Goal: Information Seeking & Learning: Learn about a topic

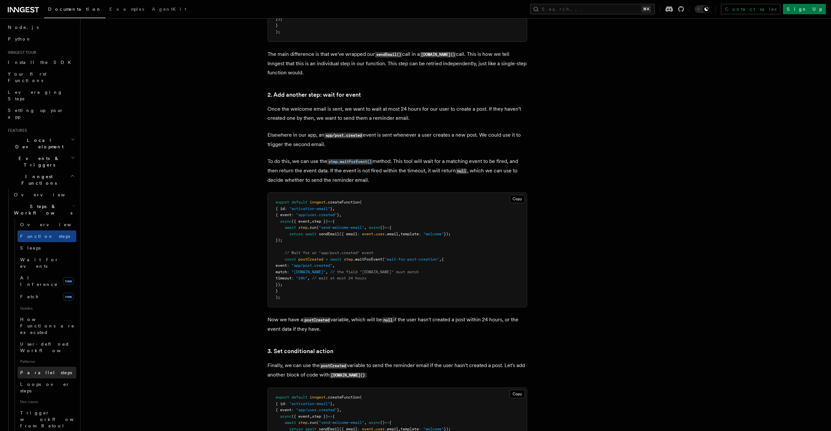
scroll to position [44, 0]
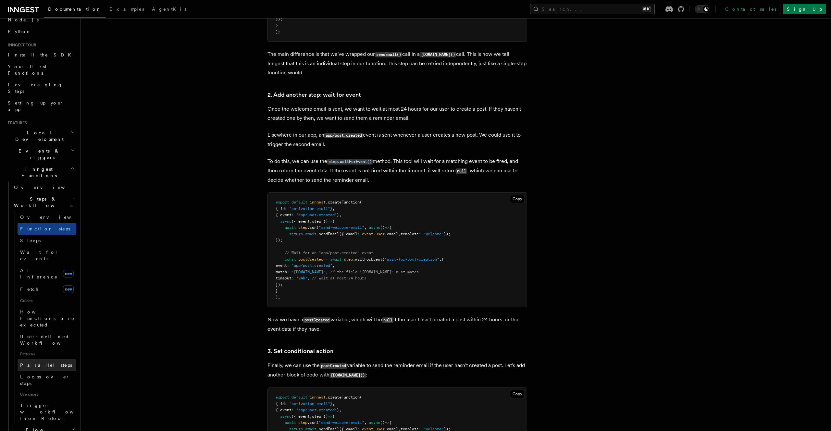
click at [64, 359] on link "Parallel steps" at bounding box center [47, 365] width 59 height 12
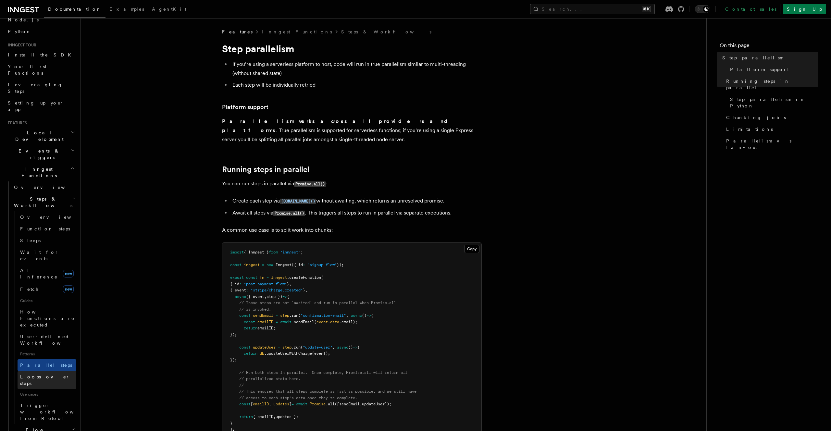
click at [63, 371] on link "Loops over steps" at bounding box center [47, 380] width 59 height 18
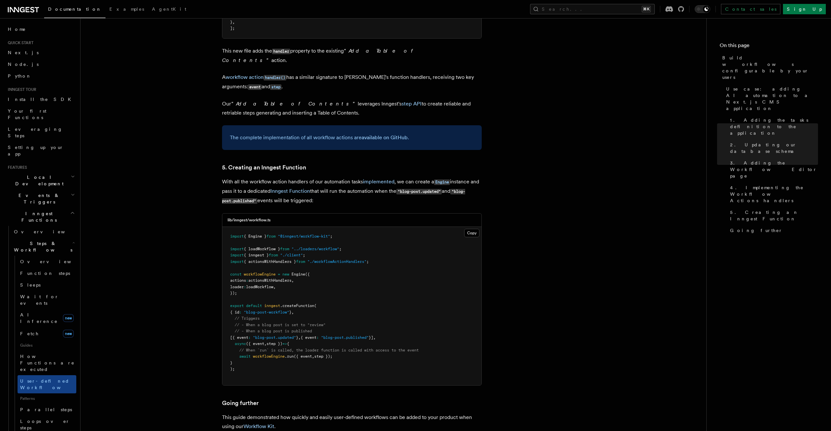
scroll to position [2750, 0]
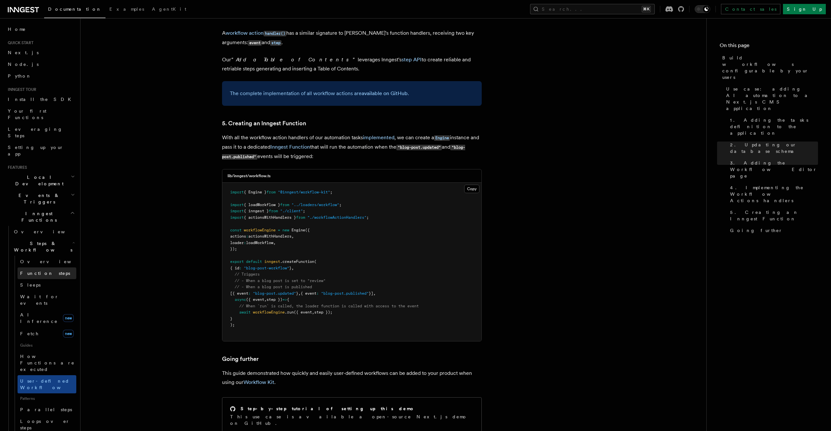
click at [44, 268] on link "Function steps" at bounding box center [47, 274] width 59 height 12
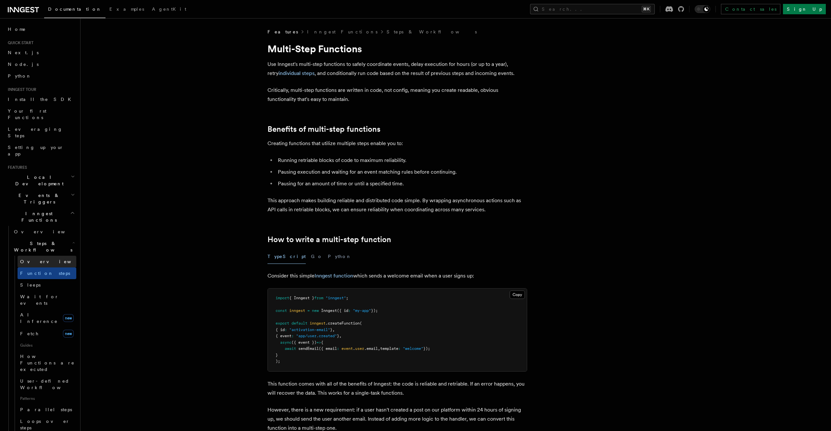
click at [44, 256] on link "Overview" at bounding box center [47, 262] width 59 height 12
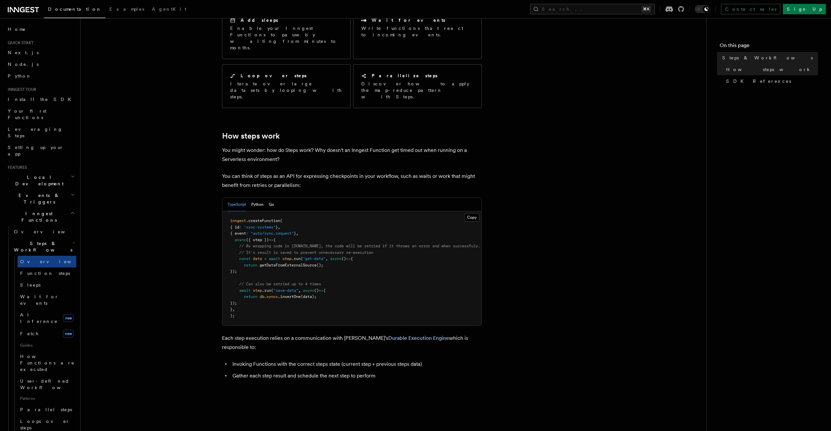
scroll to position [283, 0]
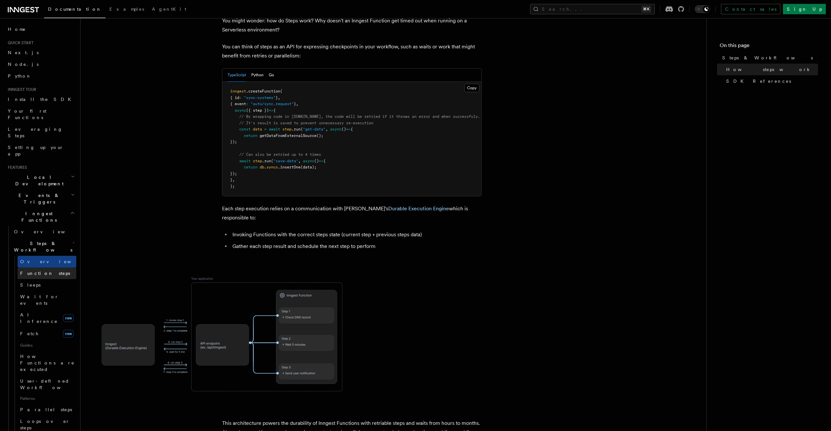
click at [26, 271] on span "Function steps" at bounding box center [45, 273] width 50 height 5
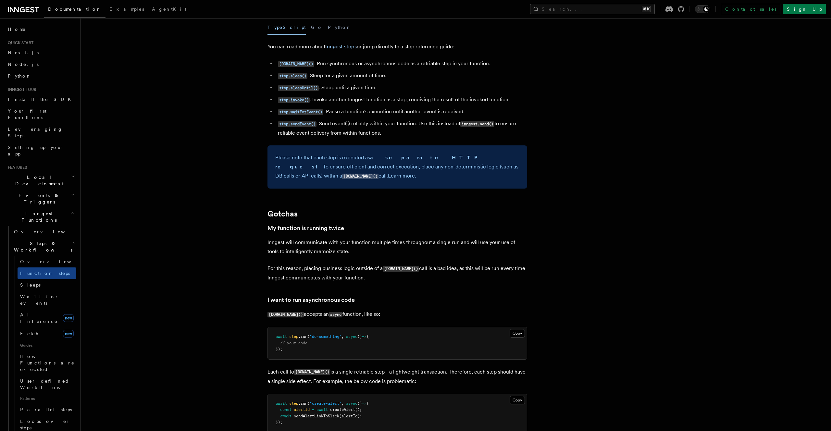
scroll to position [1235, 0]
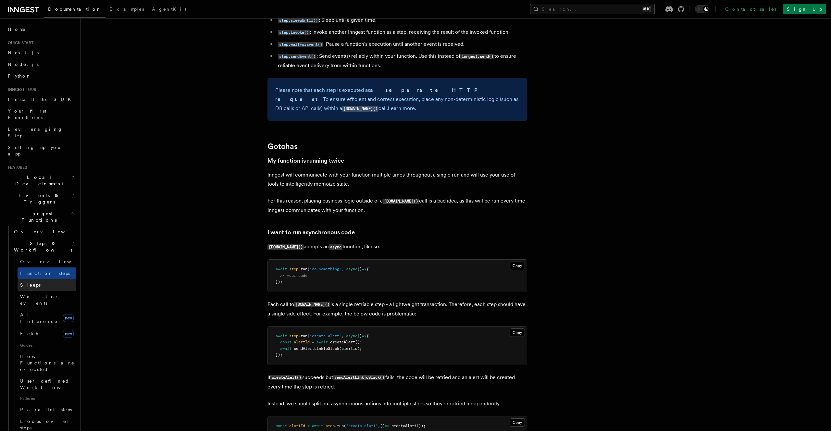
click at [28, 282] on span "Sleeps" at bounding box center [30, 284] width 20 height 5
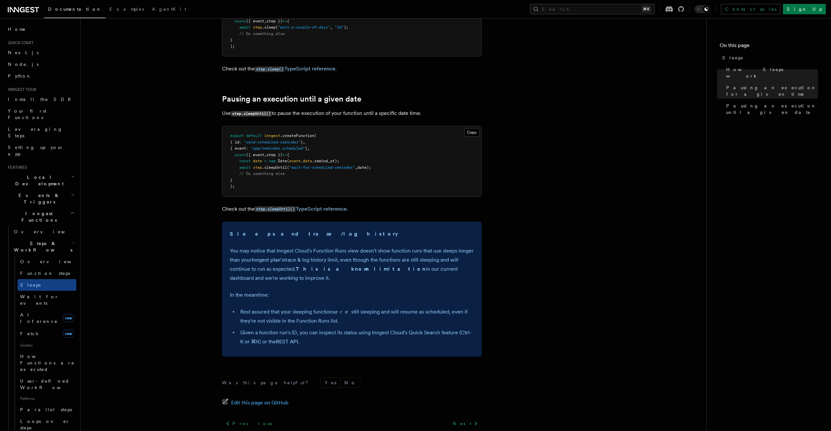
scroll to position [341, 0]
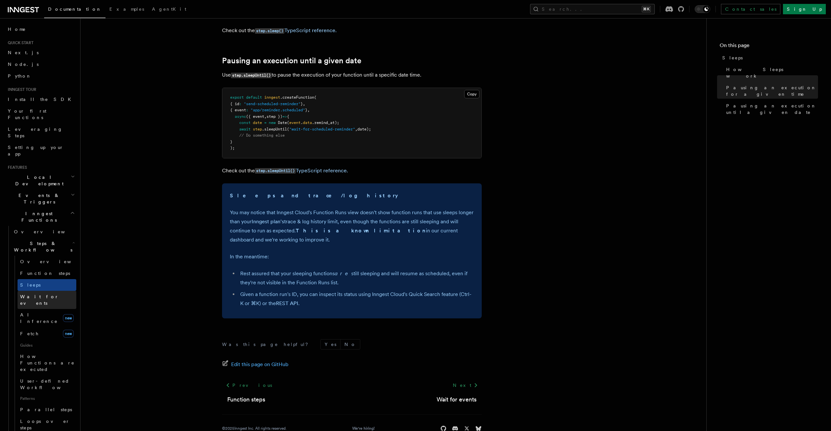
click at [35, 294] on span "Wait for events" at bounding box center [39, 300] width 39 height 12
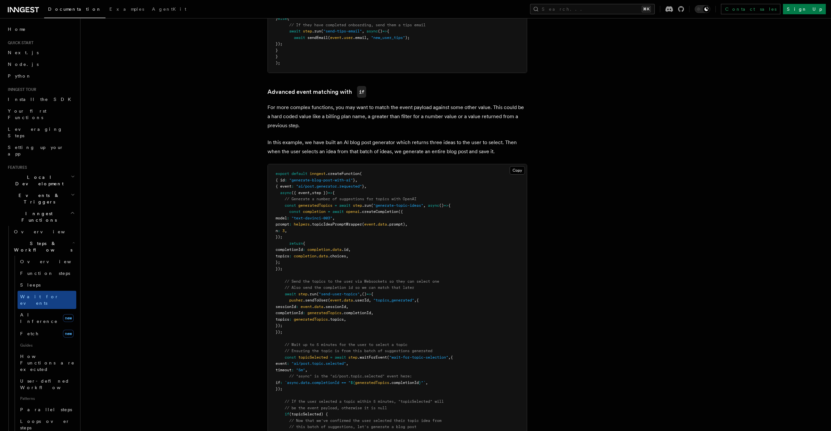
scroll to position [758, 0]
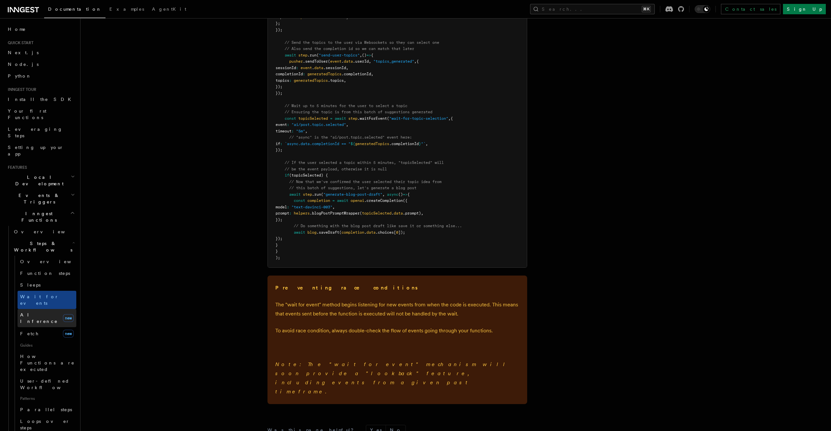
click at [46, 309] on link "AI Inference new" at bounding box center [47, 318] width 59 height 18
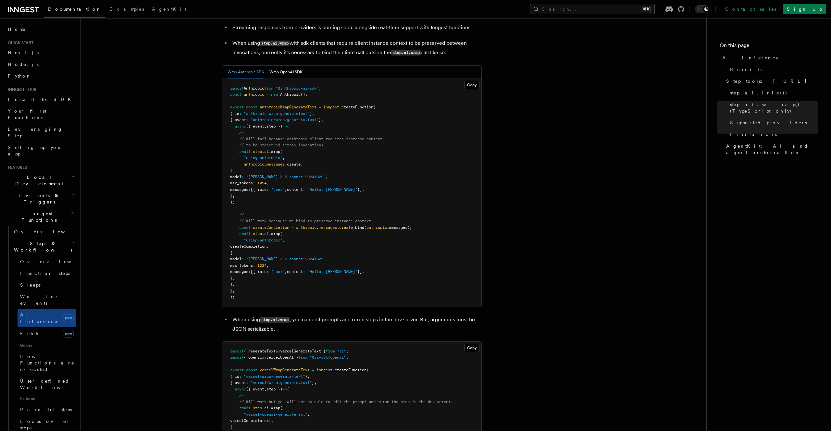
scroll to position [995, 0]
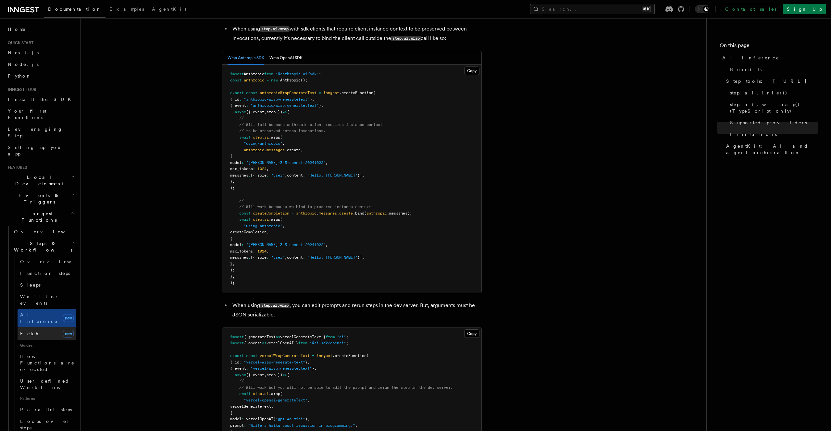
click at [50, 327] on link "Fetch new" at bounding box center [47, 333] width 59 height 13
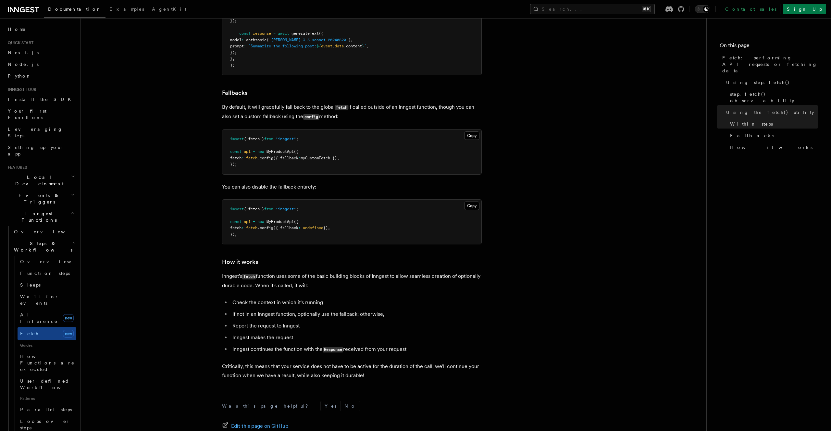
scroll to position [1387, 0]
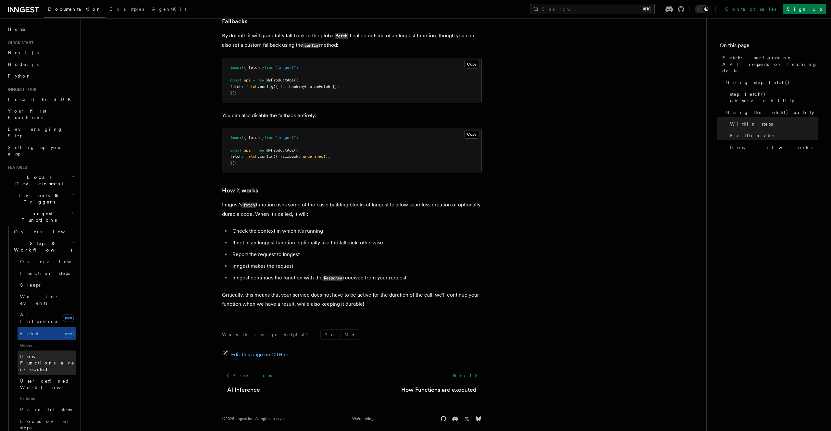
click at [44, 353] on span "How Functions are executed" at bounding box center [48, 362] width 56 height 19
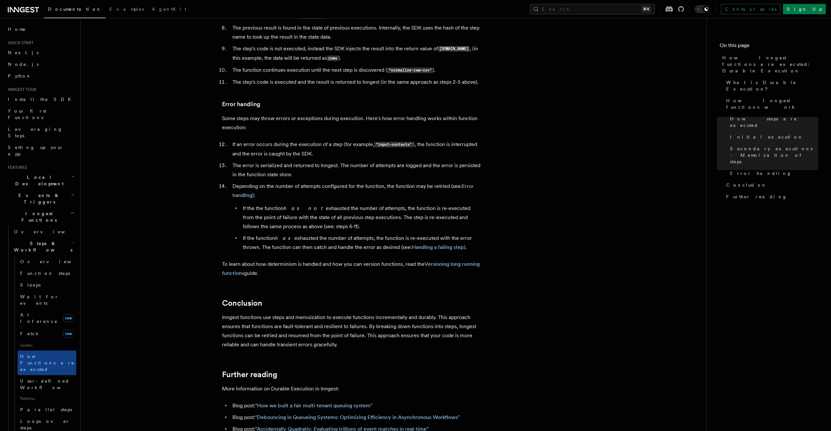
scroll to position [1095, 0]
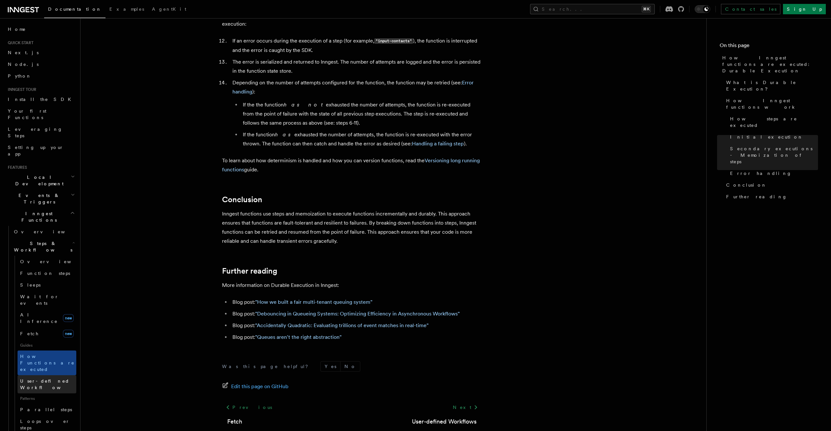
click at [56, 379] on span "User-defined Workflows" at bounding box center [49, 385] width 58 height 12
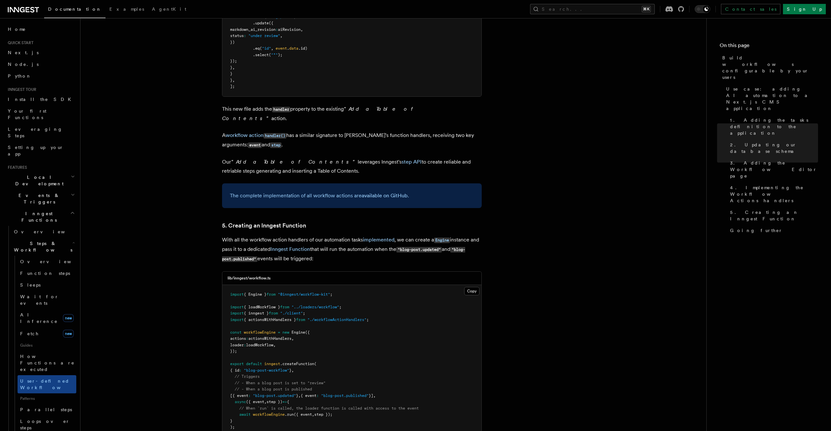
scroll to position [2728, 0]
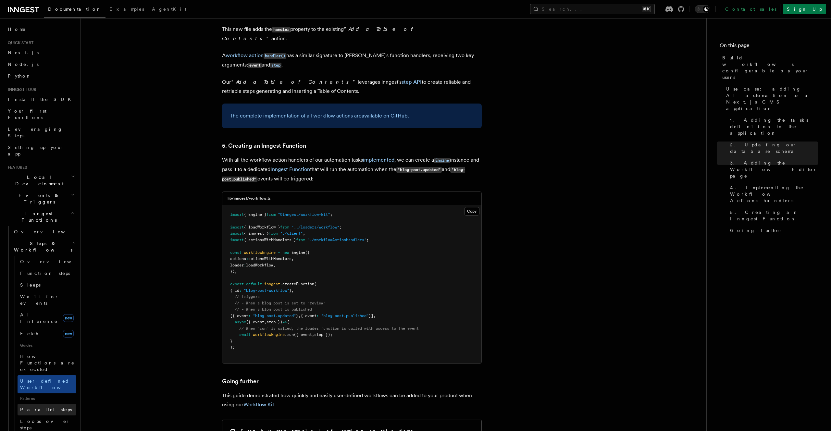
click at [50, 404] on link "Parallel steps" at bounding box center [47, 410] width 59 height 12
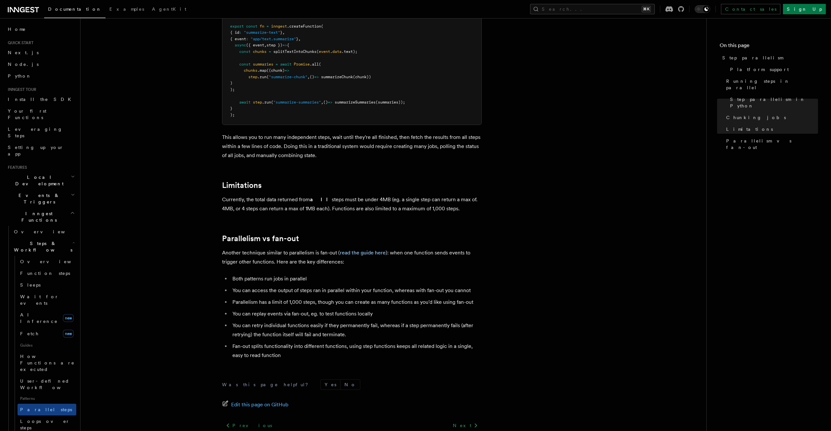
scroll to position [1036, 0]
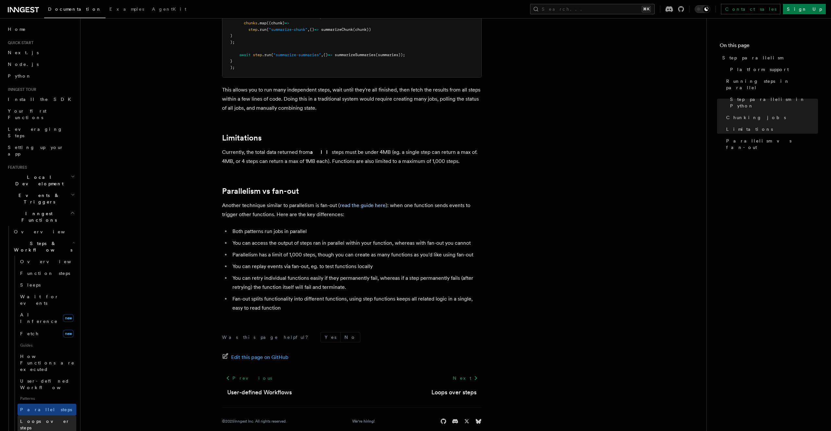
click at [41, 416] on link "Loops over steps" at bounding box center [47, 425] width 59 height 18
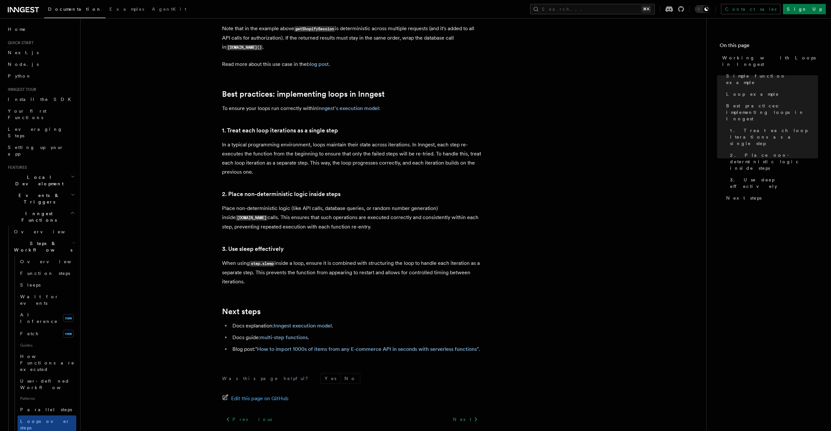
scroll to position [996, 0]
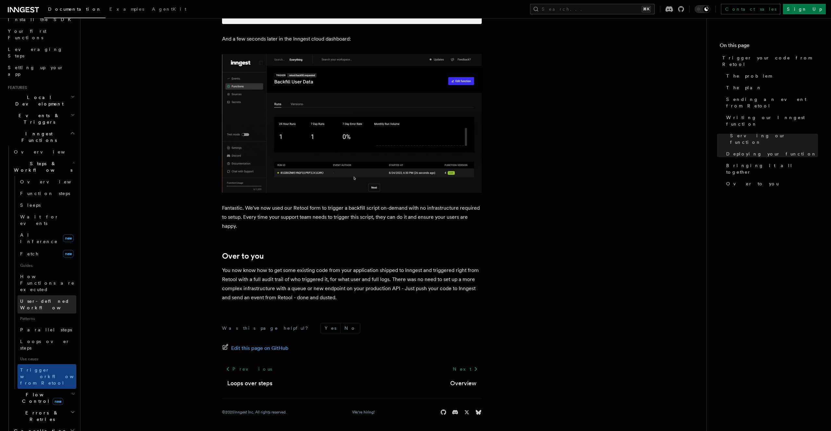
scroll to position [86, 0]
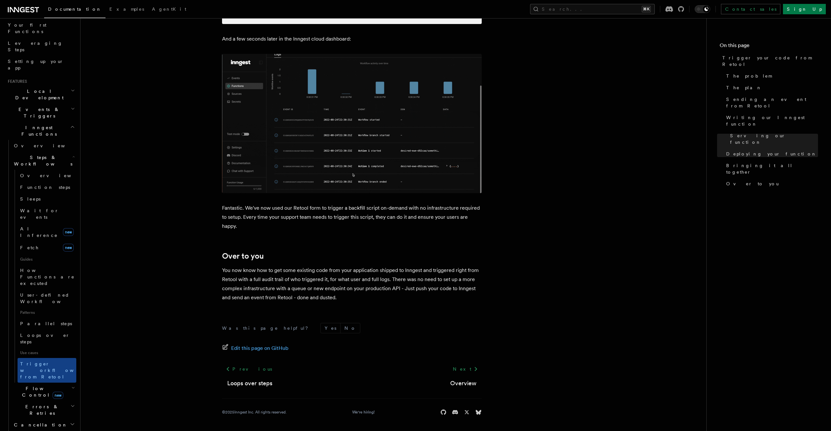
click at [53, 392] on span "new" at bounding box center [58, 395] width 11 height 7
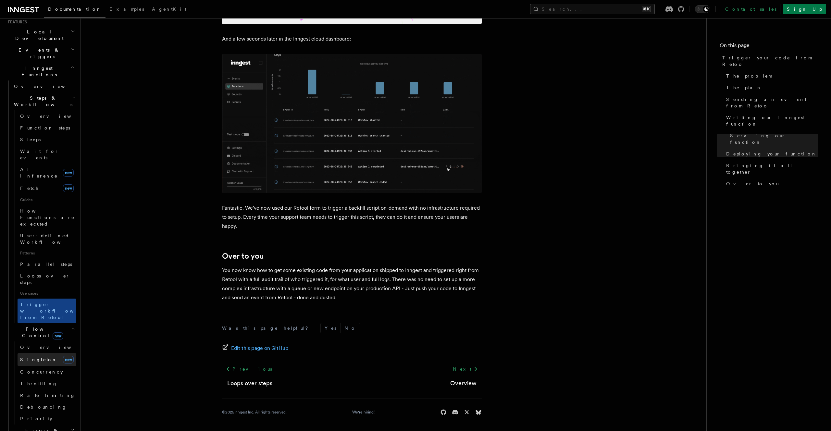
scroll to position [109, 0]
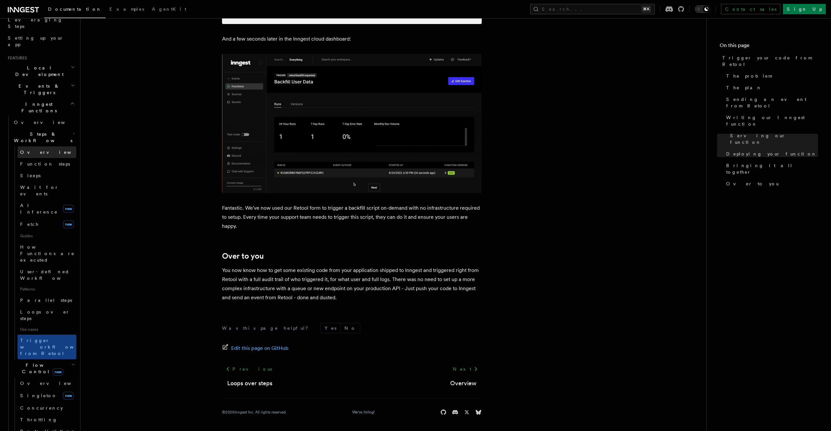
click at [39, 150] on span "Overview" at bounding box center [53, 152] width 67 height 5
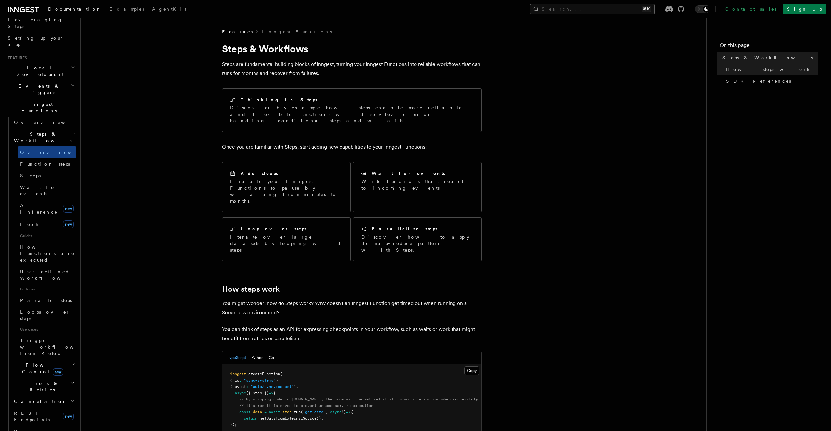
click at [609, 8] on button "Search... ⌘K" at bounding box center [592, 9] width 125 height 10
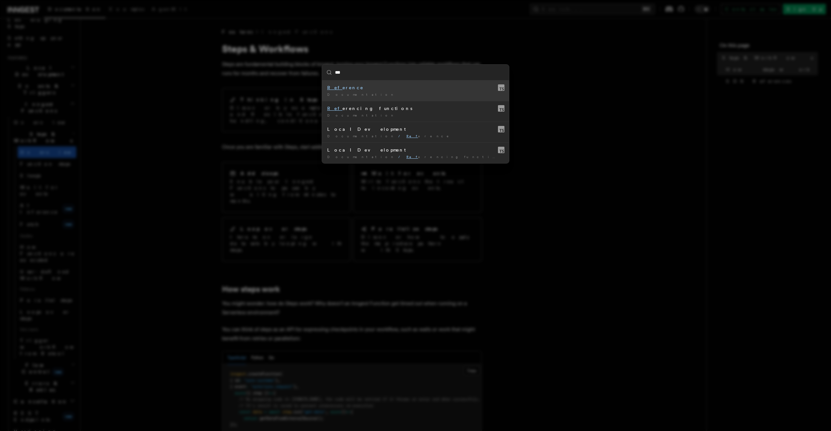
type input "****"
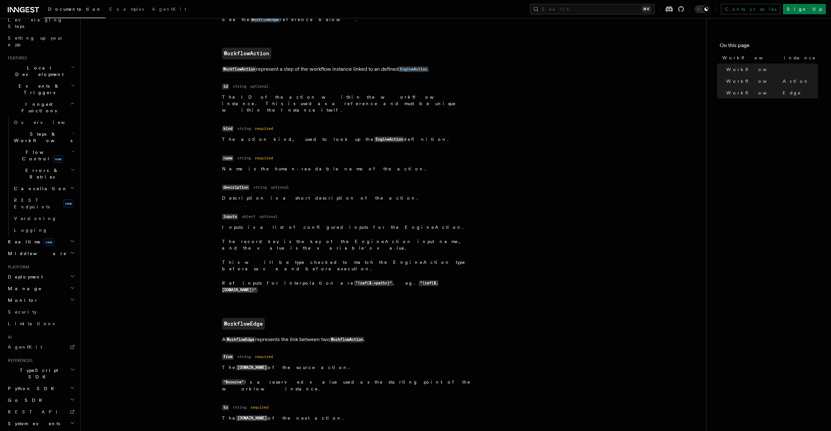
scroll to position [505, 0]
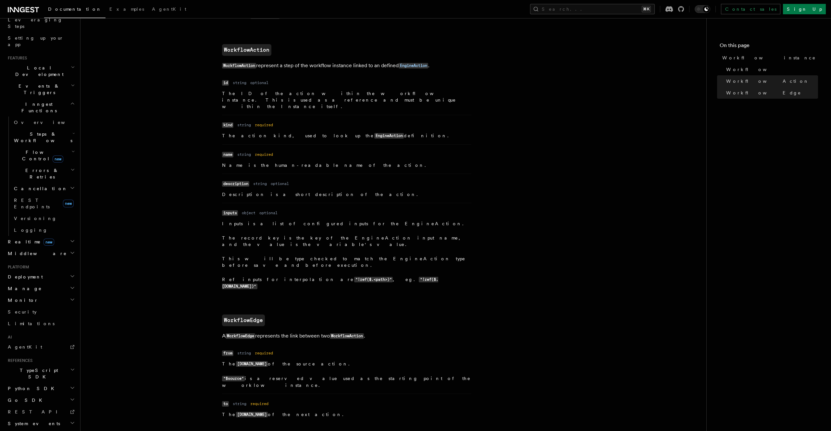
click at [303, 235] on p "The record key is the key of the EngineAction input name, and the value is the …" at bounding box center [346, 241] width 249 height 13
click at [305, 256] on p "This will be type checked to match the EngineAction type before save and before…" at bounding box center [346, 262] width 249 height 13
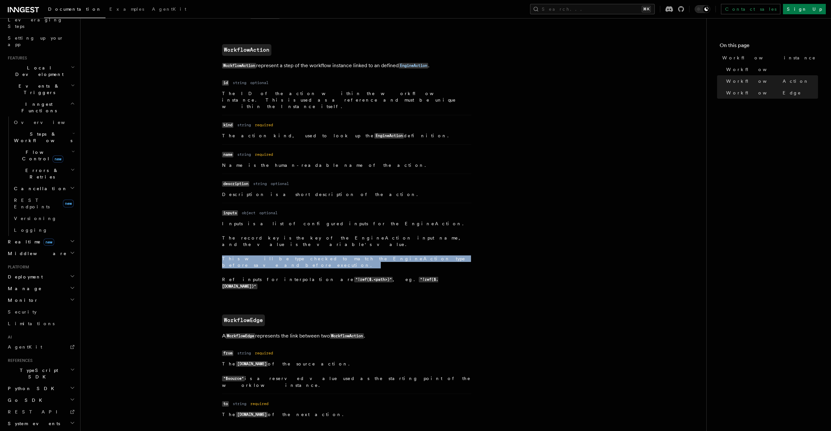
click at [305, 256] on p "This will be type checked to match the EngineAction type before save and before…" at bounding box center [346, 262] width 249 height 13
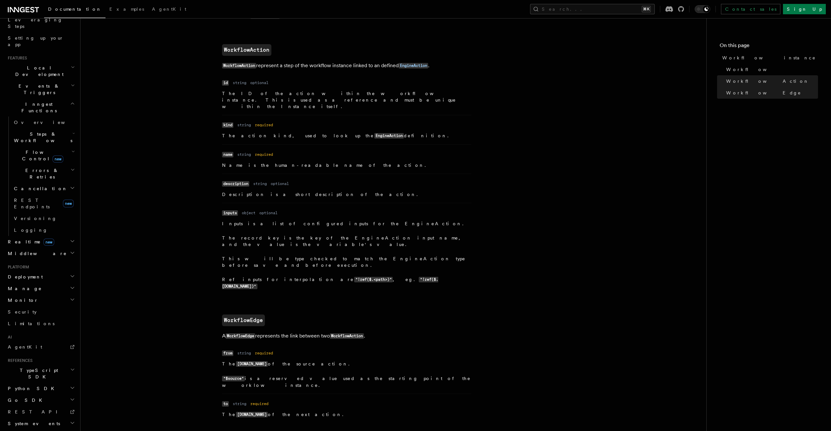
click at [316, 235] on p "The record key is the key of the EngineAction input name, and the value is the …" at bounding box center [346, 241] width 249 height 13
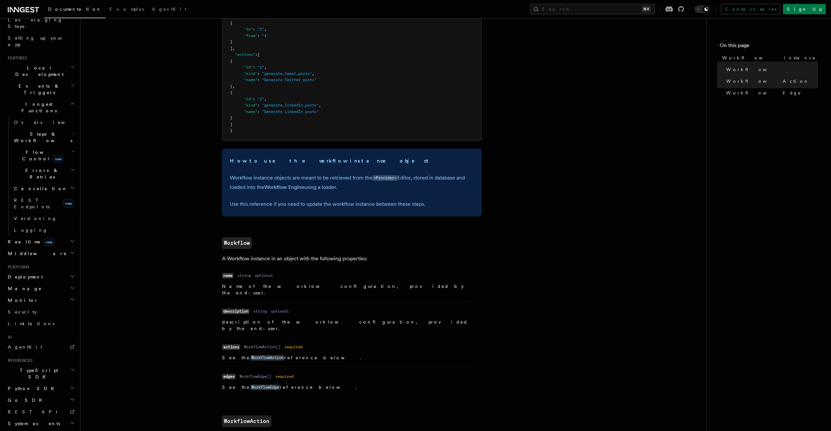
scroll to position [0, 0]
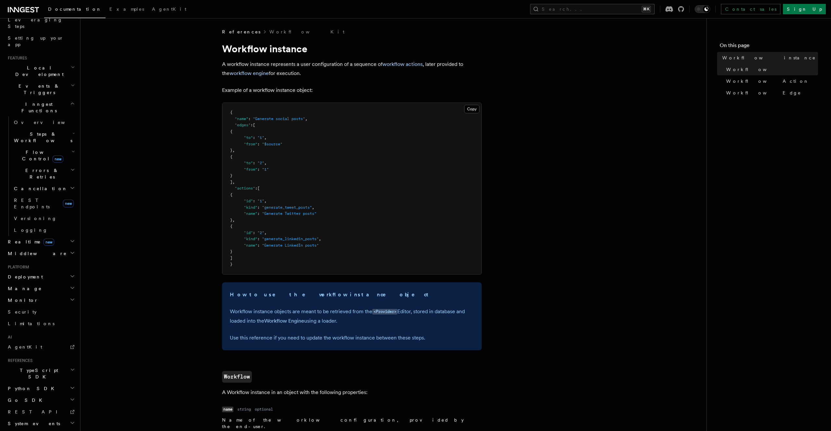
click at [649, 1] on div "Documentation Examples AgentKit Search... ⌘K Contact sales Sign Up" at bounding box center [415, 9] width 831 height 18
click at [647, 7] on button "Search... ⌘K" at bounding box center [592, 9] width 125 height 10
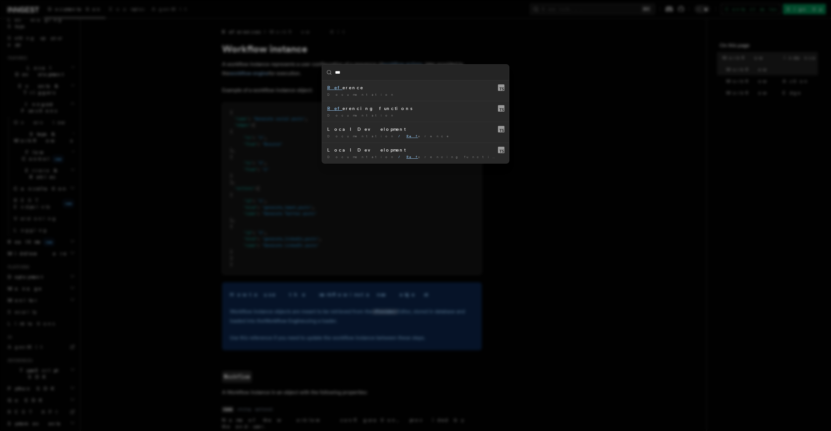
type input "****"
